Goal: Use online tool/utility: Utilize a website feature to perform a specific function

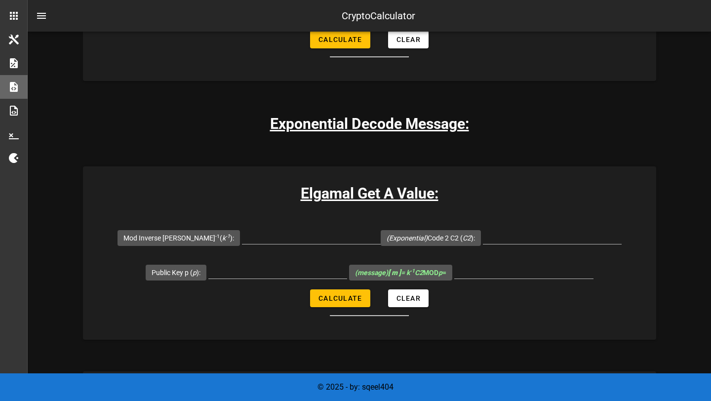
scroll to position [2246, 0]
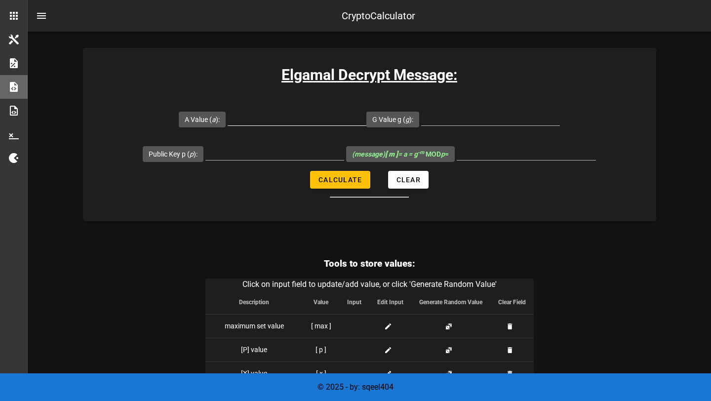
click at [268, 120] on input "A Value ( a ):" at bounding box center [297, 118] width 139 height 16
click at [495, 160] on div at bounding box center [526, 152] width 139 height 16
click at [294, 111] on input "A Value ( a ):" at bounding box center [297, 118] width 139 height 16
type input "9"
click at [452, 116] on input "G Value g ( g ):" at bounding box center [490, 118] width 139 height 16
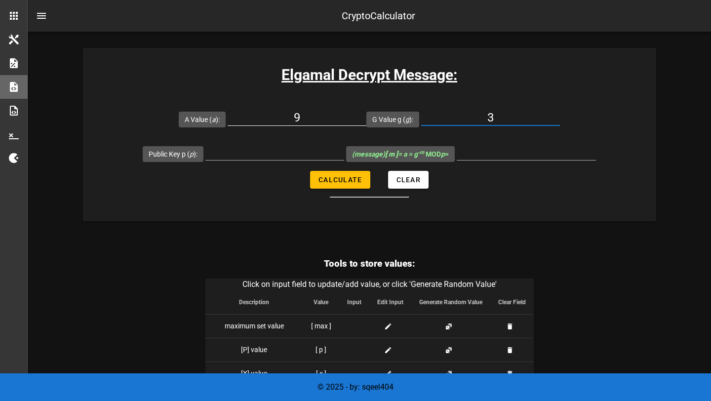
type input "3"
click at [293, 113] on input "9" at bounding box center [297, 118] width 139 height 16
type input "107"
click at [282, 146] on input "Public Key p ( p ):" at bounding box center [274, 152] width 139 height 16
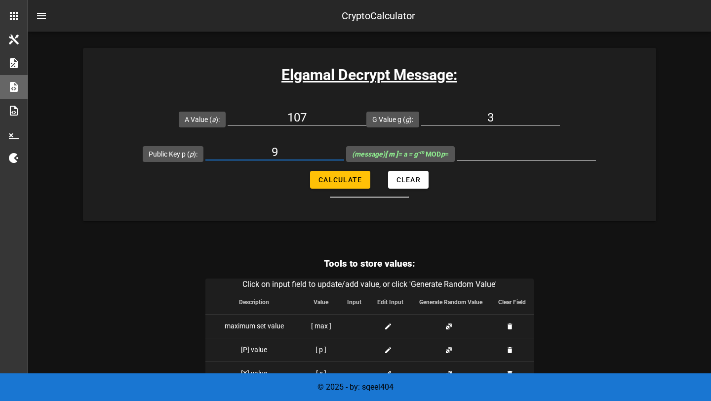
type input "9"
click at [480, 155] on input "(message) [ m ] = a = g -m MOD p =" at bounding box center [526, 152] width 139 height 16
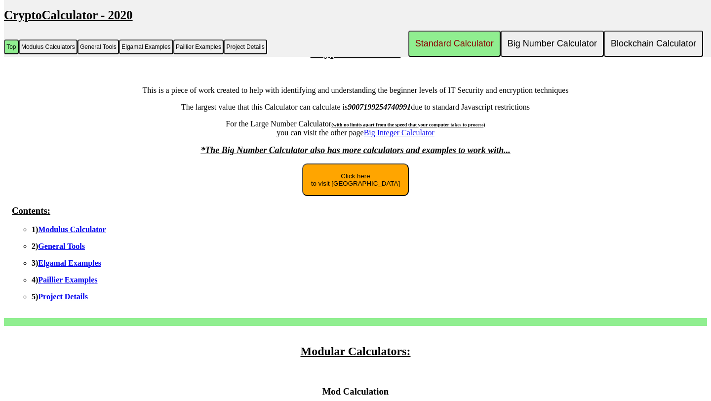
click at [73, 266] on link "Elgamal Examples" at bounding box center [69, 263] width 63 height 8
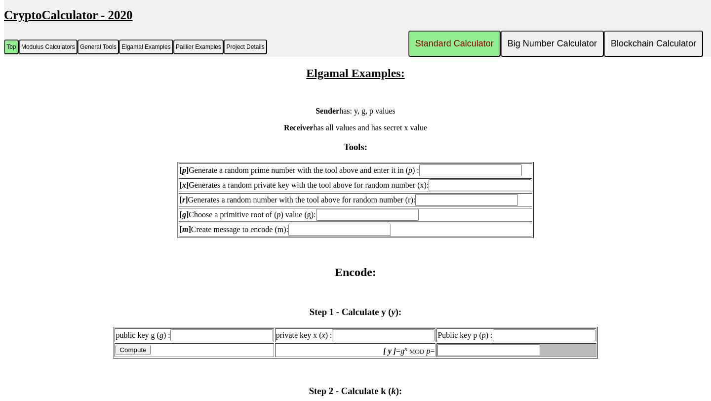
scroll to position [835, 0]
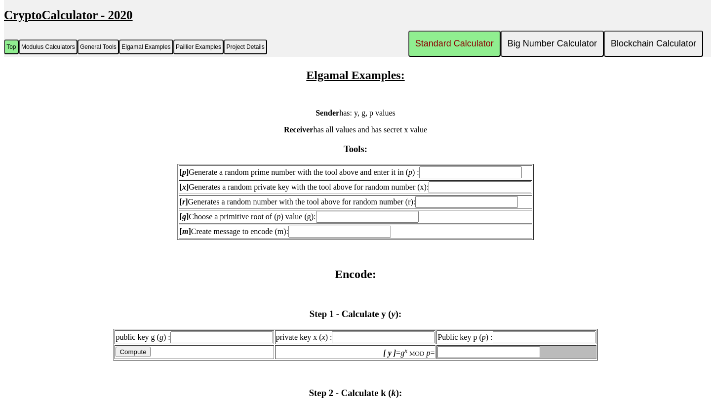
click at [458, 178] on input "[ p ] Generate a random prime number with the tool above and enter it in ( p ) :" at bounding box center [470, 172] width 103 height 12
type input "421"
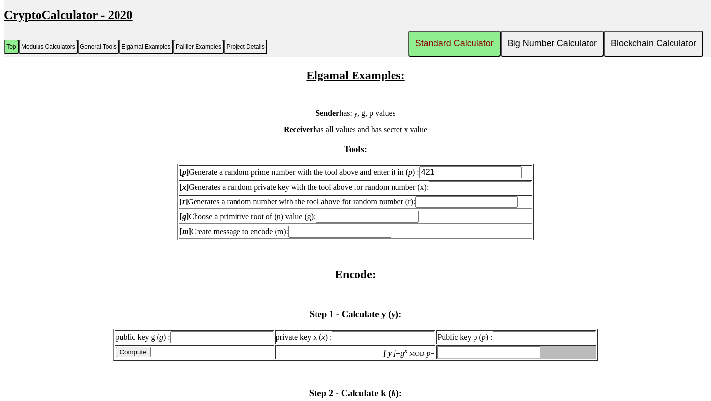
type input "421"
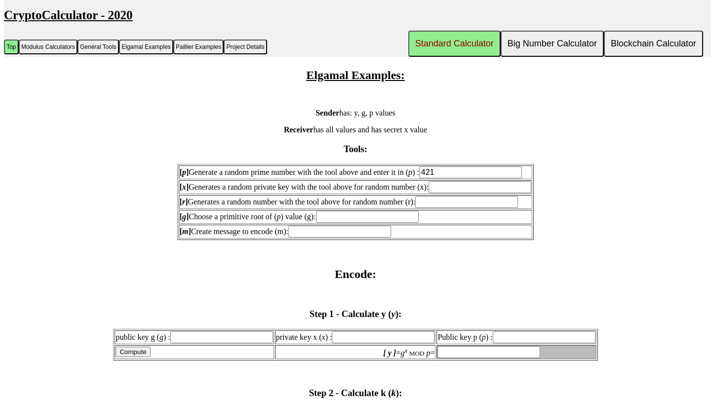
type input "421"
click at [483, 193] on input "[ x ] Generates a random private key with the tool above for random number (x):" at bounding box center [480, 187] width 103 height 12
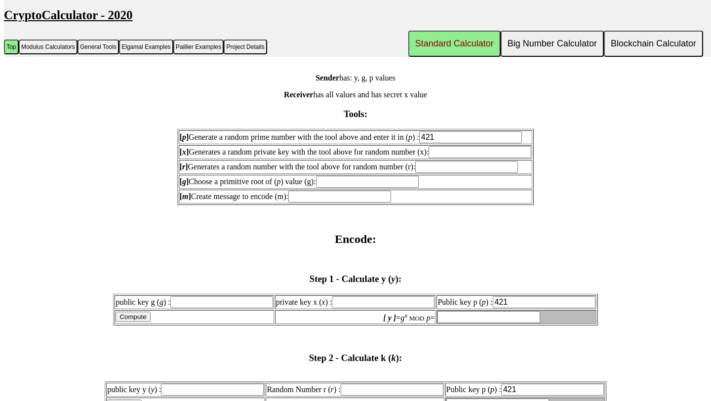
scroll to position [875, 0]
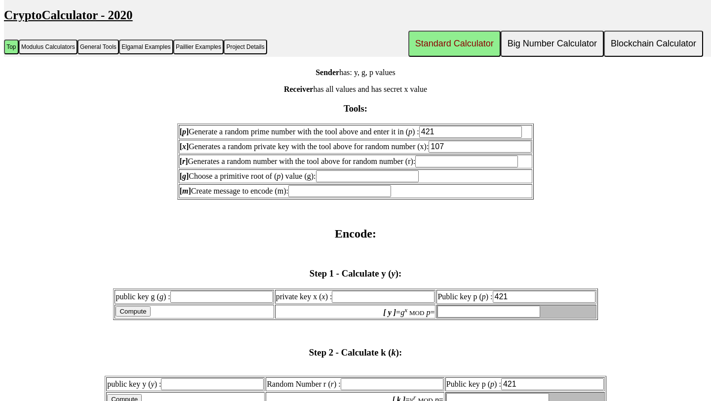
type input "107"
click at [447, 167] on input "[ r ] Generates a random number with the tool above for random number (r):" at bounding box center [466, 162] width 103 height 12
click at [372, 182] on input "[ g ] Choose a primitive root of ( p ) value (g):" at bounding box center [367, 176] width 103 height 12
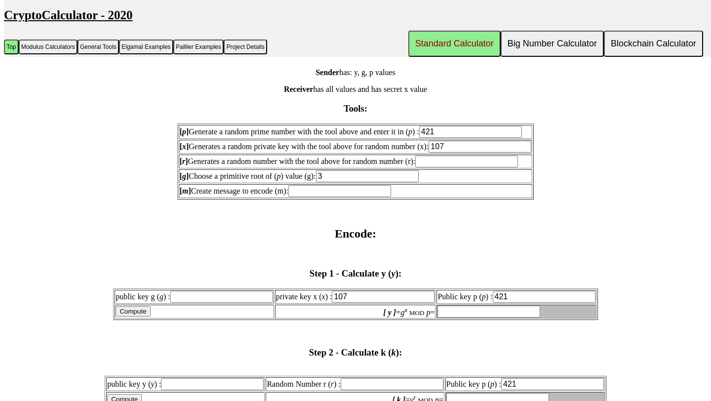
type input "3"
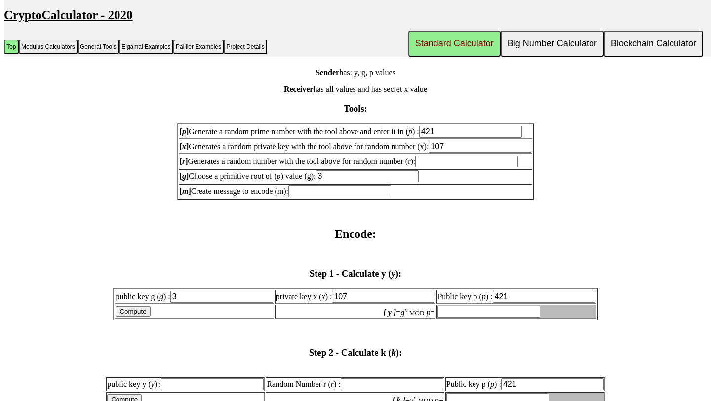
click at [323, 197] on input "[ m ] Create message to encode (m):" at bounding box center [339, 191] width 103 height 12
type input "81"
click at [455, 167] on input "[ r ] Generates a random number with the tool above for random number (r):" at bounding box center [466, 162] width 103 height 12
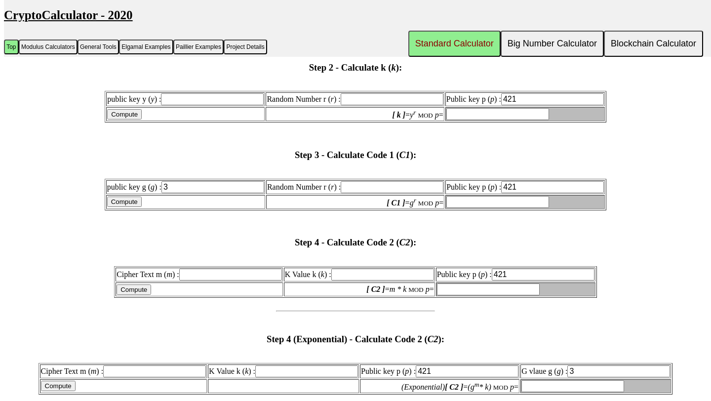
scroll to position [1163, 0]
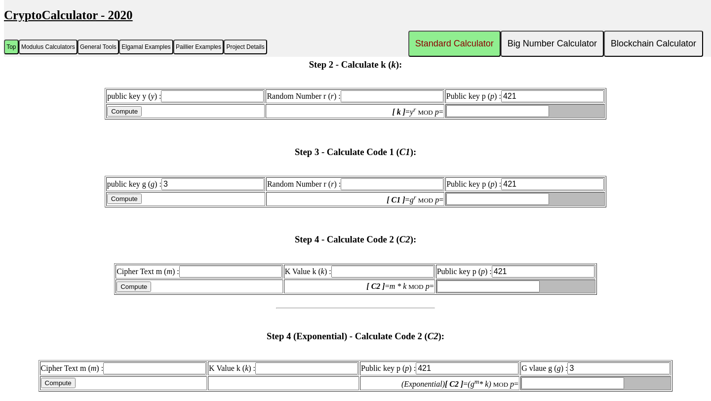
type input "10"
click at [418, 190] on input "10" at bounding box center [392, 184] width 103 height 12
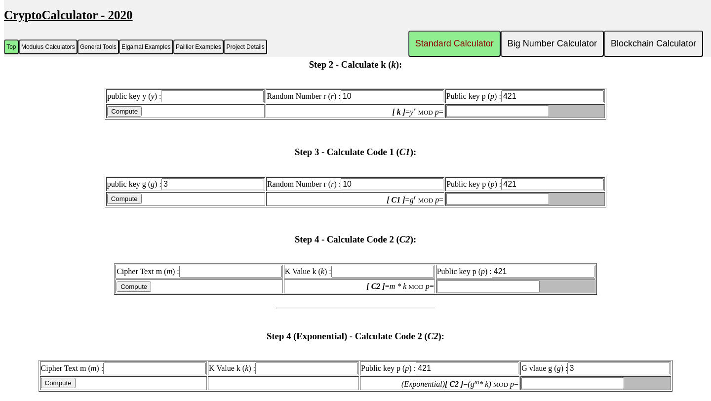
click at [485, 205] on input "[ C1 ] = g r MOD p =" at bounding box center [497, 199] width 103 height 12
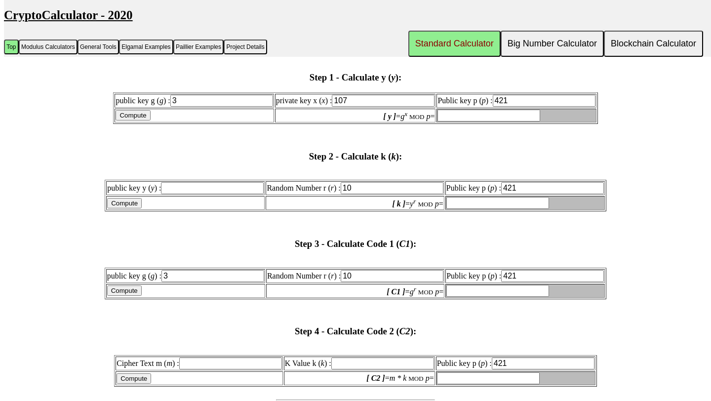
scroll to position [1071, 0]
click at [150, 121] on input "Compute" at bounding box center [133, 116] width 35 height 10
type input "9"
click at [142, 209] on input "Compute" at bounding box center [124, 204] width 35 height 10
type input "invalid"
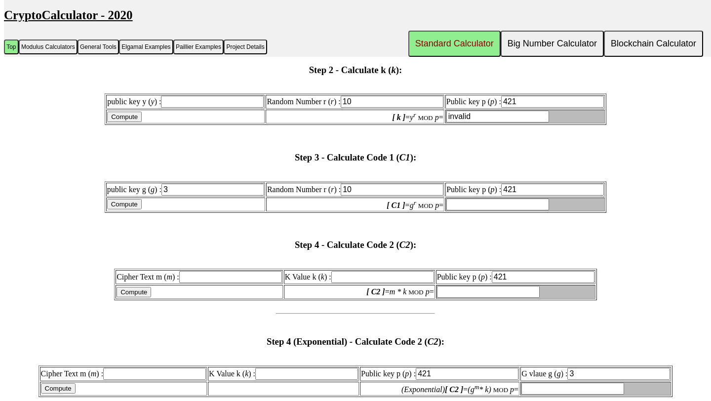
scroll to position [1157, 0]
click at [197, 108] on input "public key y ( y ) :" at bounding box center [212, 102] width 103 height 12
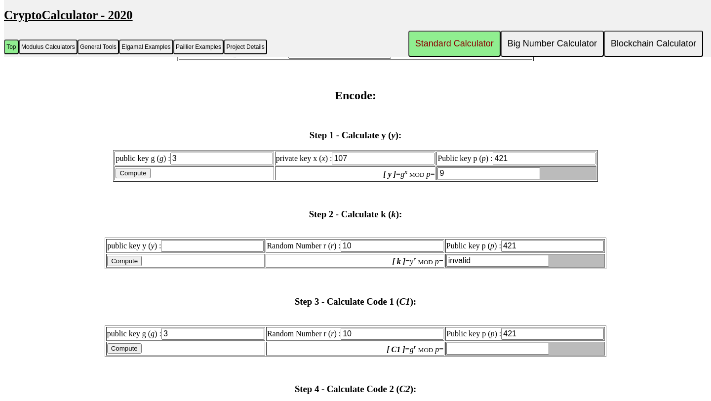
scroll to position [1006, 0]
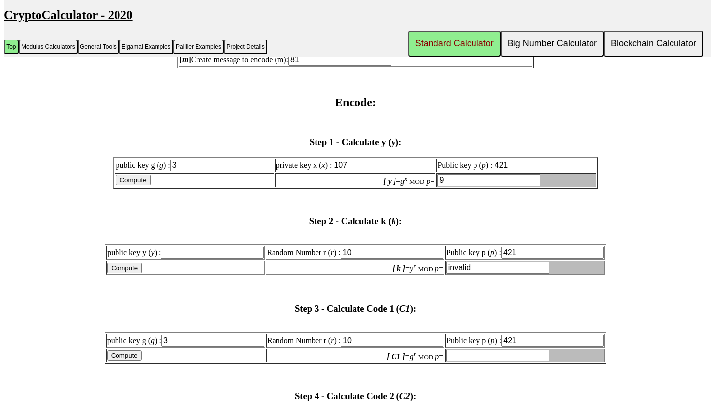
type input "0"
type input "9"
click at [142, 273] on input "Compute" at bounding box center [124, 268] width 35 height 10
type input "93"
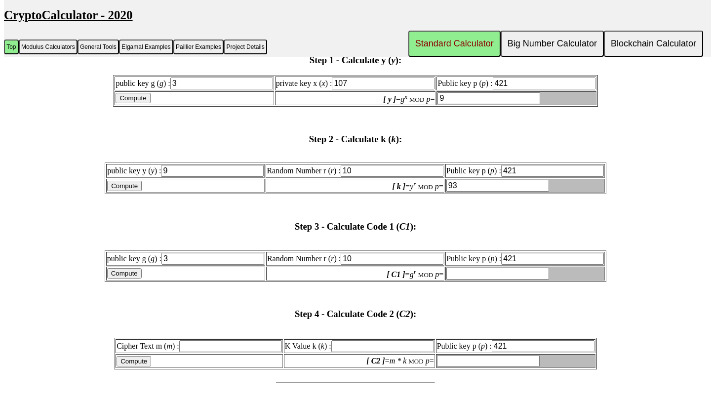
scroll to position [1087, 0]
click at [142, 280] on input "Compute" at bounding box center [124, 274] width 35 height 10
type input "109"
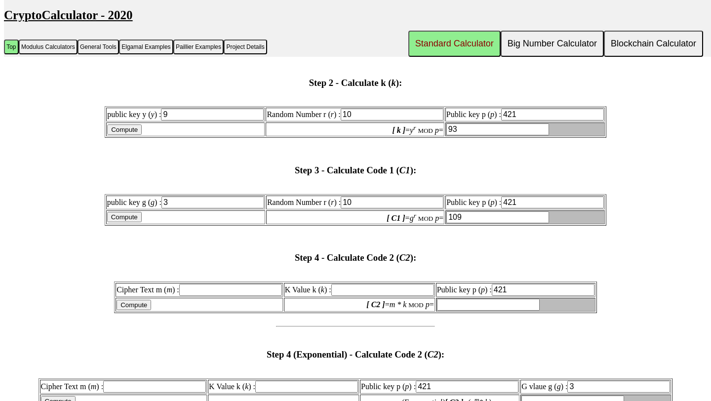
click at [151, 310] on input "Compute" at bounding box center [134, 305] width 35 height 10
type input "invalid"
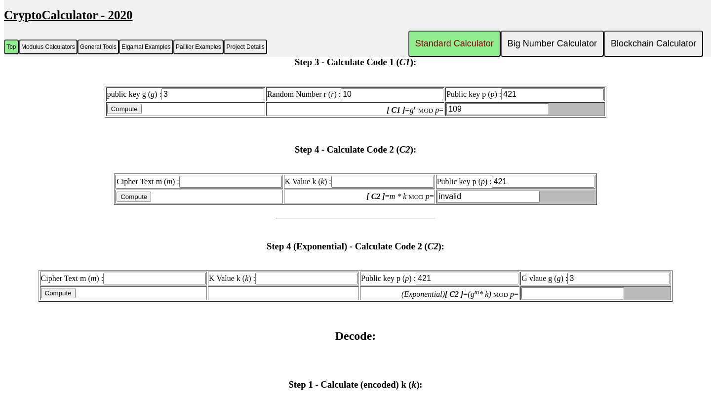
scroll to position [1252, 0]
click at [220, 189] on input "Cipher Text m ( m ) :" at bounding box center [230, 183] width 103 height 12
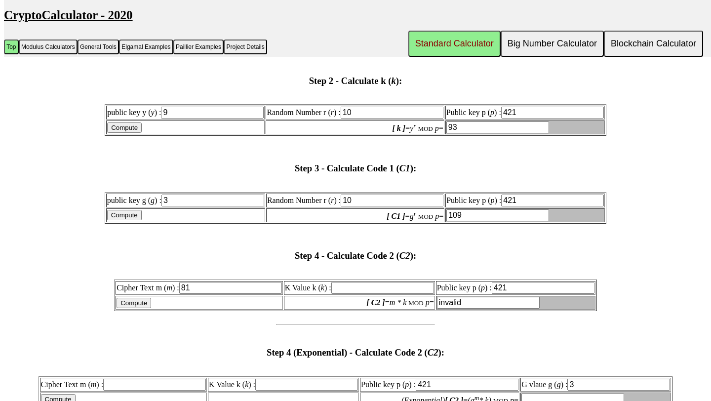
scroll to position [1171, 0]
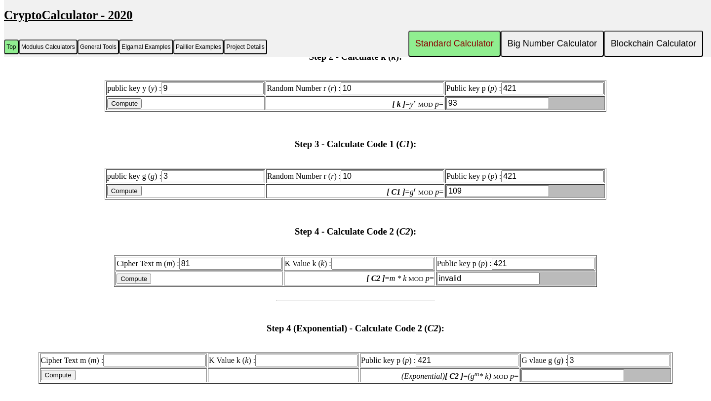
type input "81"
click at [151, 284] on input "Compute" at bounding box center [134, 279] width 35 height 10
type input "invalid"
click at [348, 270] on input "K Value k ( k ) :" at bounding box center [382, 264] width 103 height 12
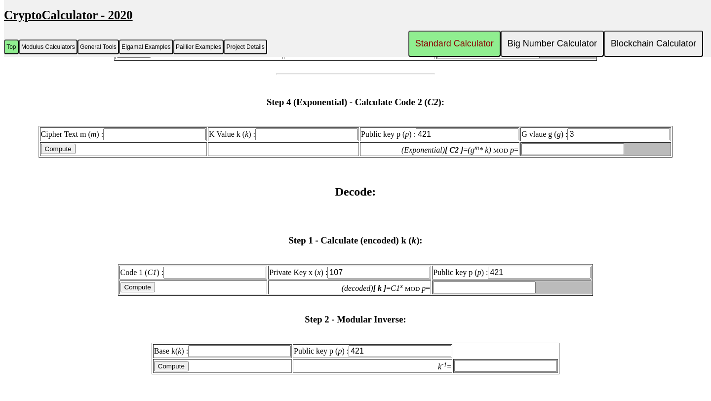
scroll to position [1455, 0]
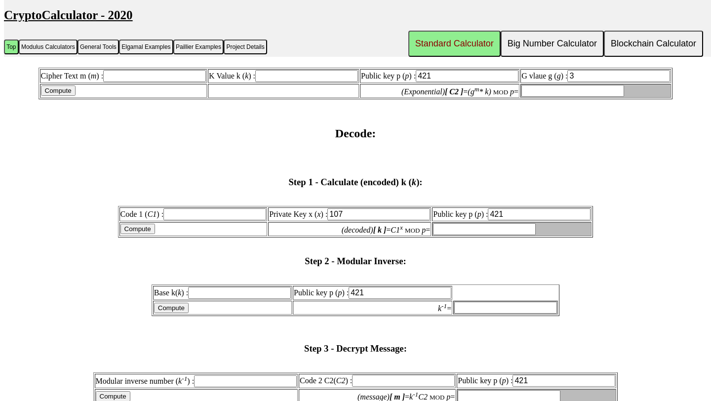
click at [211, 220] on input "Code 1 ( C1 ) :" at bounding box center [214, 214] width 103 height 12
type input "109"
click at [155, 234] on input "Compute" at bounding box center [138, 229] width 35 height 10
type input "93"
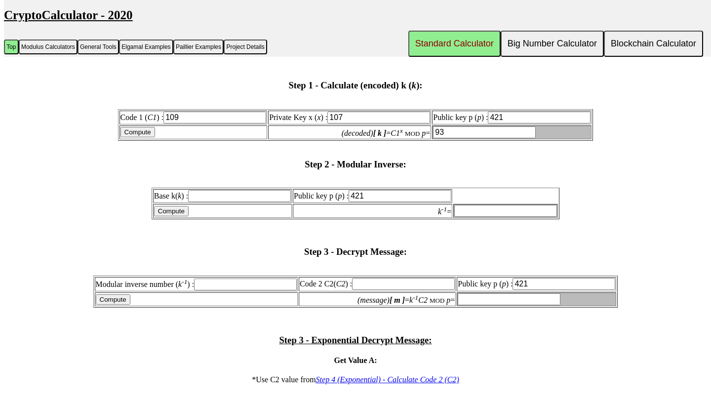
scroll to position [1554, 0]
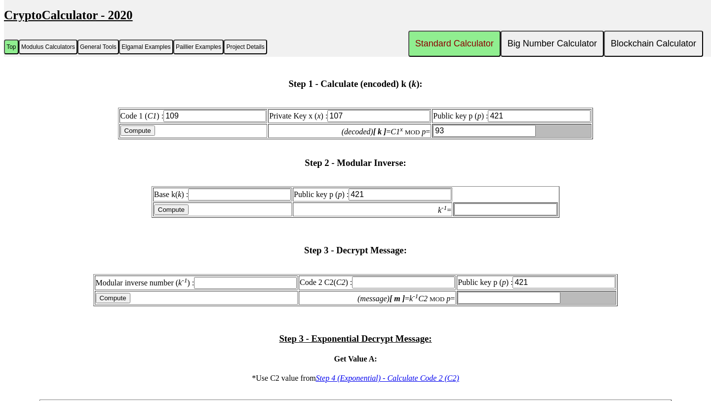
click at [219, 201] on input "Base k( k ) :" at bounding box center [239, 195] width 103 height 12
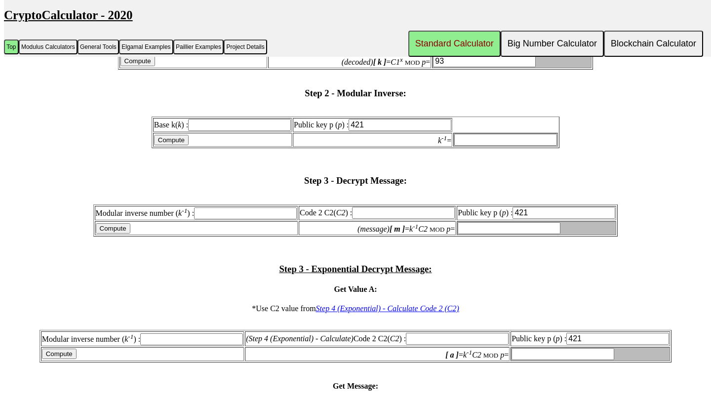
scroll to position [1780, 0]
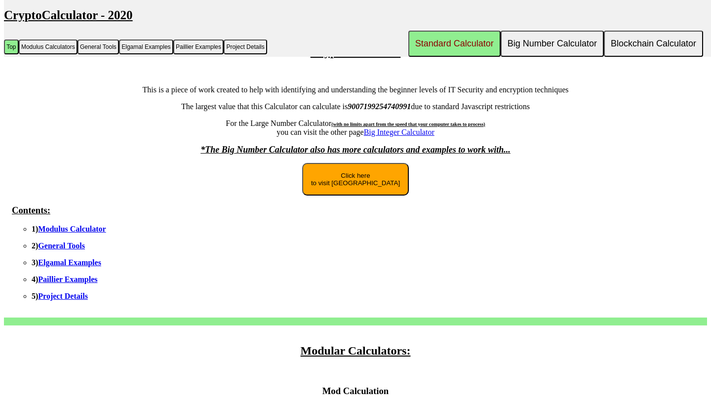
scroll to position [56, 0]
